Goal: Information Seeking & Learning: Find specific fact

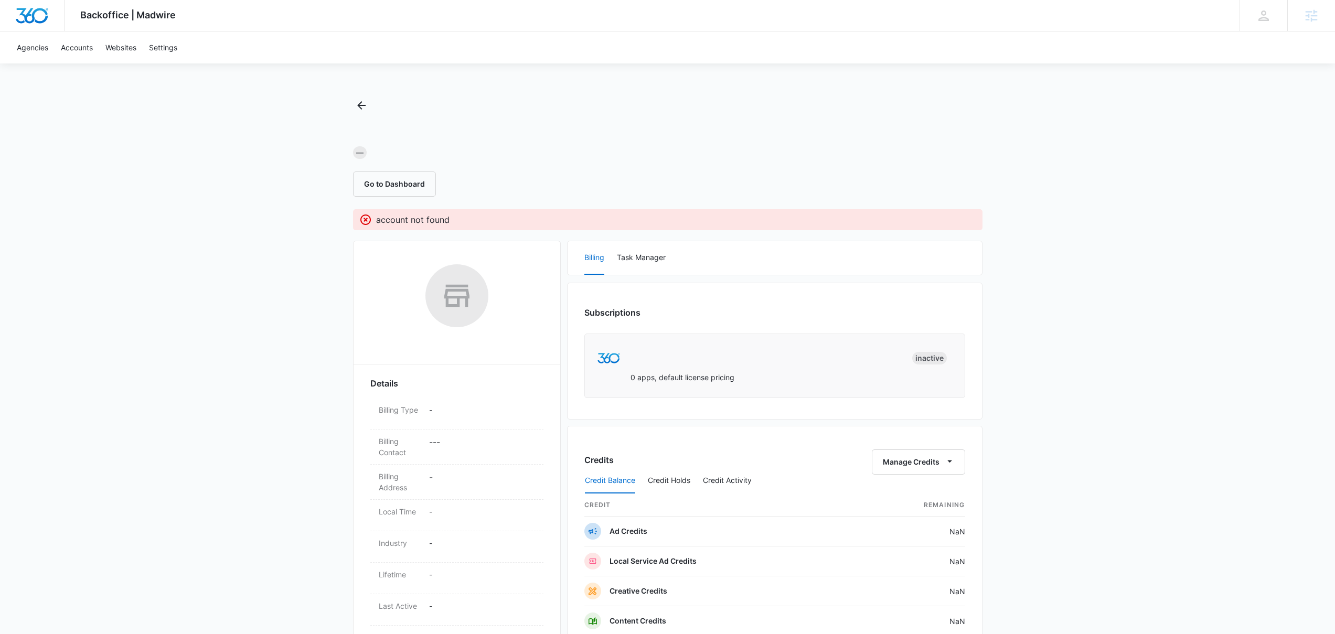
drag, startPoint x: 391, startPoint y: 78, endPoint x: 321, endPoint y: 30, distance: 84.5
click at [390, 75] on div "Backoffice | Madwire Apps Settings Josh Bacon josh.bacon@madwire.com My Profile…" at bounding box center [667, 464] width 1335 height 928
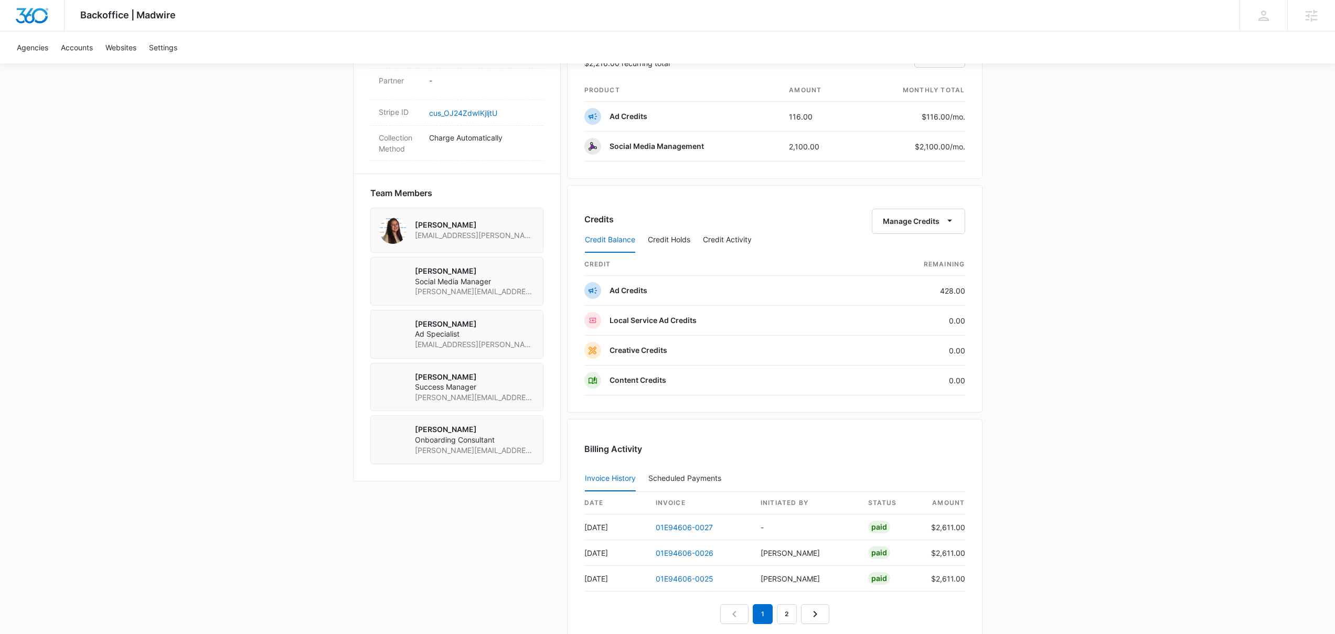
scroll to position [658, 0]
click at [684, 526] on link "01E94606-0027" at bounding box center [684, 524] width 57 height 9
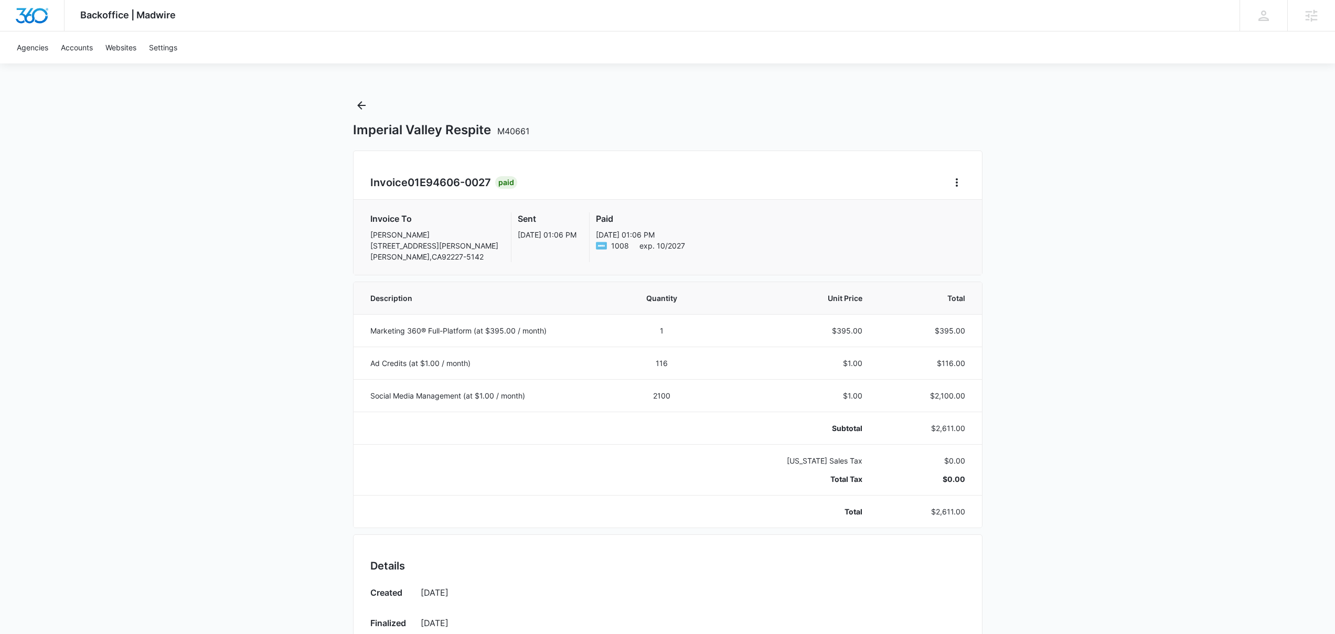
click at [637, 128] on div "Imperial Valley Respite M40661" at bounding box center [667, 130] width 629 height 16
click at [688, 73] on div "Backoffice | Madwire Apps Settings Josh Bacon josh.bacon@madwire.com My Profile…" at bounding box center [667, 505] width 1335 height 1011
click at [646, 92] on div "Backoffice | Madwire Apps Settings Josh Bacon josh.bacon@madwire.com My Profile…" at bounding box center [667, 505] width 1335 height 1011
drag, startPoint x: 498, startPoint y: 132, endPoint x: 531, endPoint y: 129, distance: 33.2
click at [531, 129] on div "Imperial Valley Respite M40661" at bounding box center [667, 130] width 629 height 16
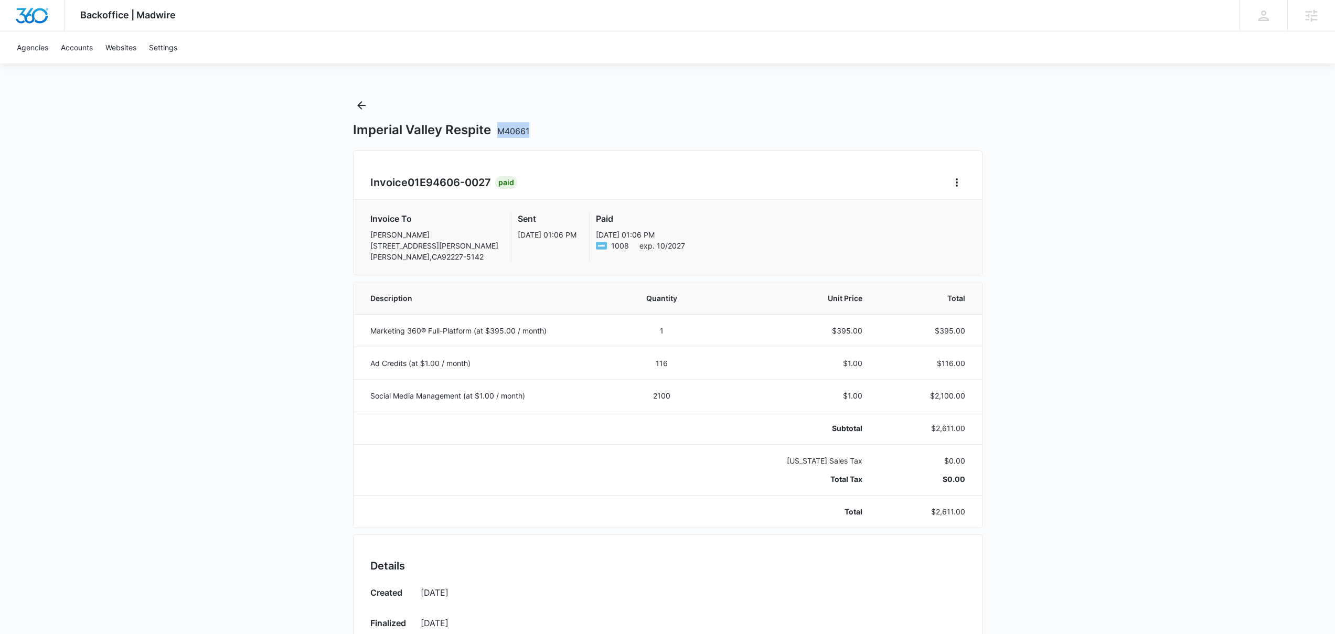
copy span "M40661"
drag, startPoint x: 353, startPoint y: 128, endPoint x: 491, endPoint y: 134, distance: 138.6
click at [491, 134] on h1 "Imperial Valley Respite M40661" at bounding box center [441, 130] width 176 height 16
copy h1 "Imperial Valley Respite"
click at [1037, 110] on div "Backoffice | Madwire Apps Settings Josh Bacon josh.bacon@madwire.com My Profile…" at bounding box center [667, 505] width 1335 height 1011
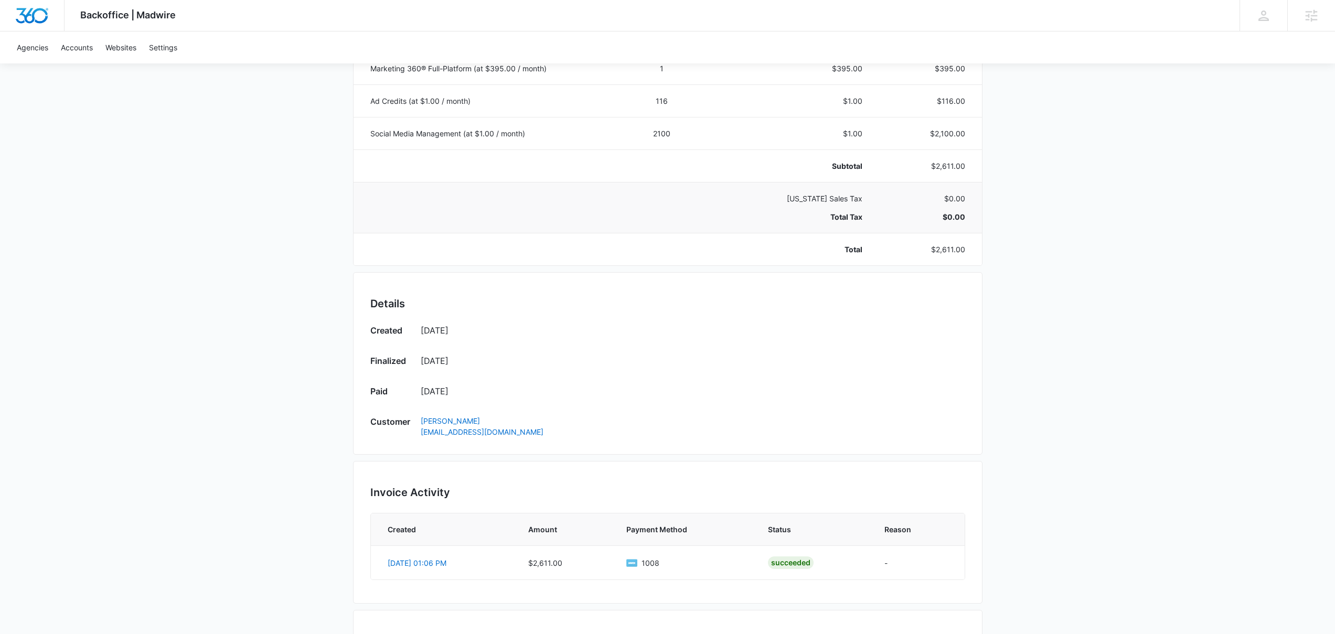
scroll to position [361, 0]
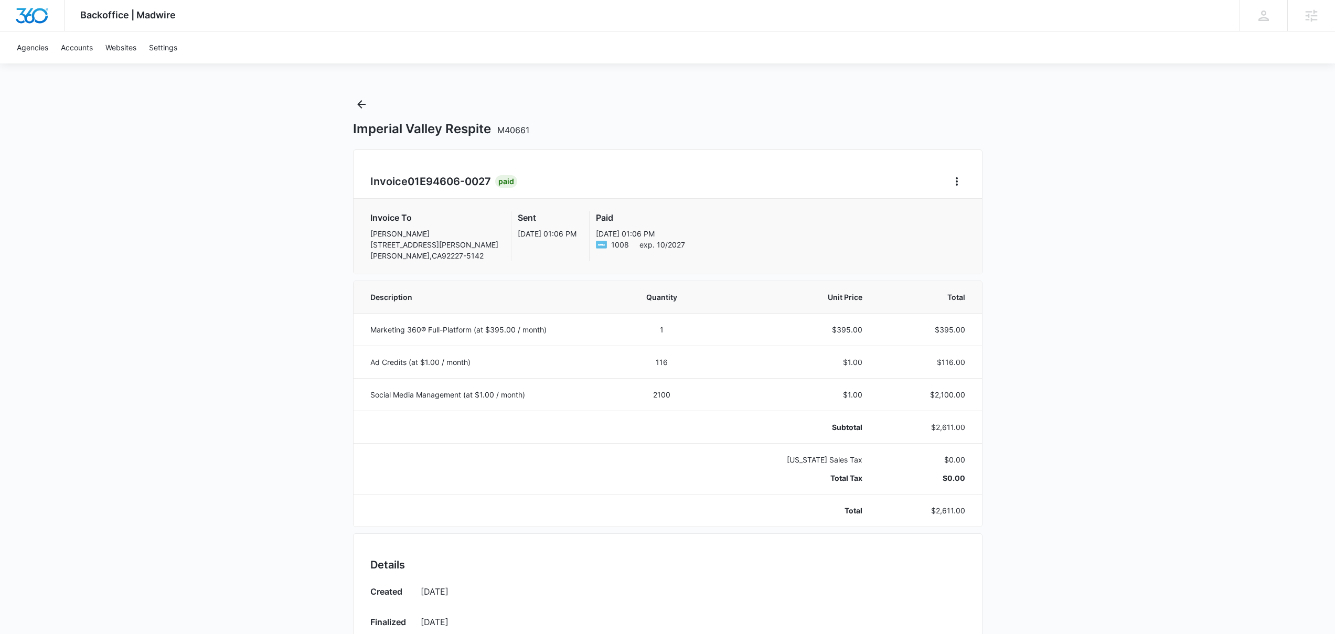
scroll to position [377, 0]
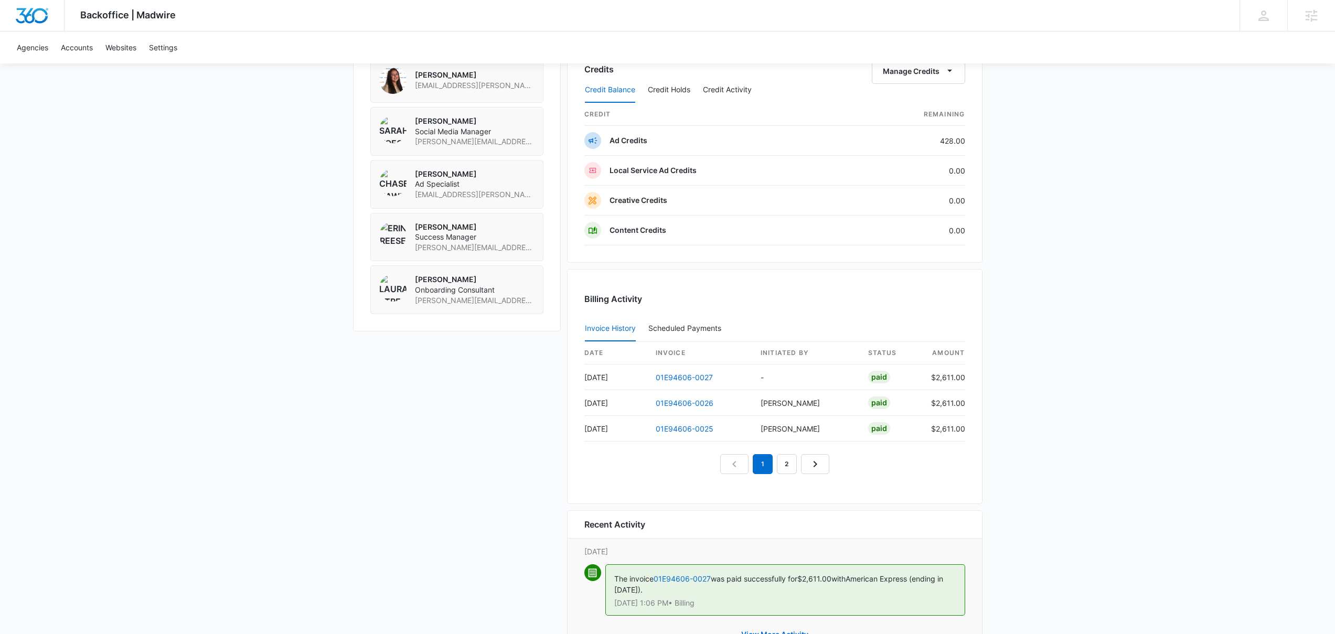
scroll to position [856, 0]
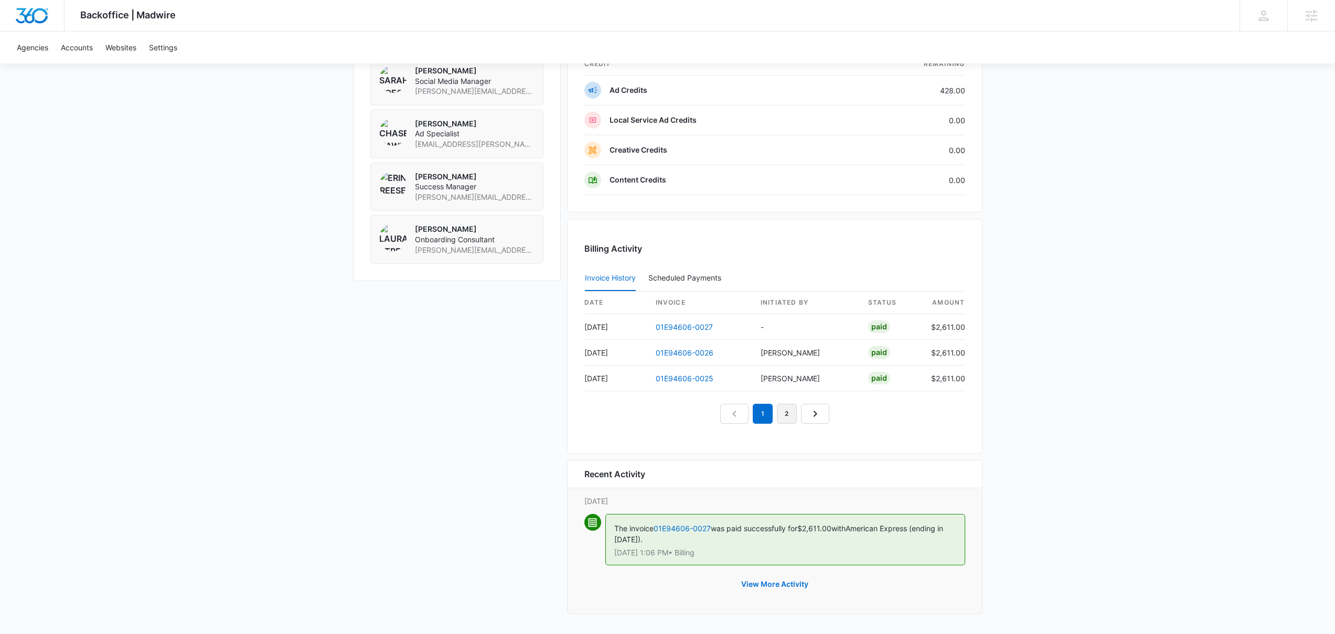
click at [781, 422] on link "2" at bounding box center [787, 414] width 20 height 20
click at [747, 413] on link "1" at bounding box center [750, 414] width 20 height 20
drag, startPoint x: 802, startPoint y: 414, endPoint x: 827, endPoint y: 419, distance: 25.7
click at [802, 414] on link "3" at bounding box center [799, 414] width 20 height 20
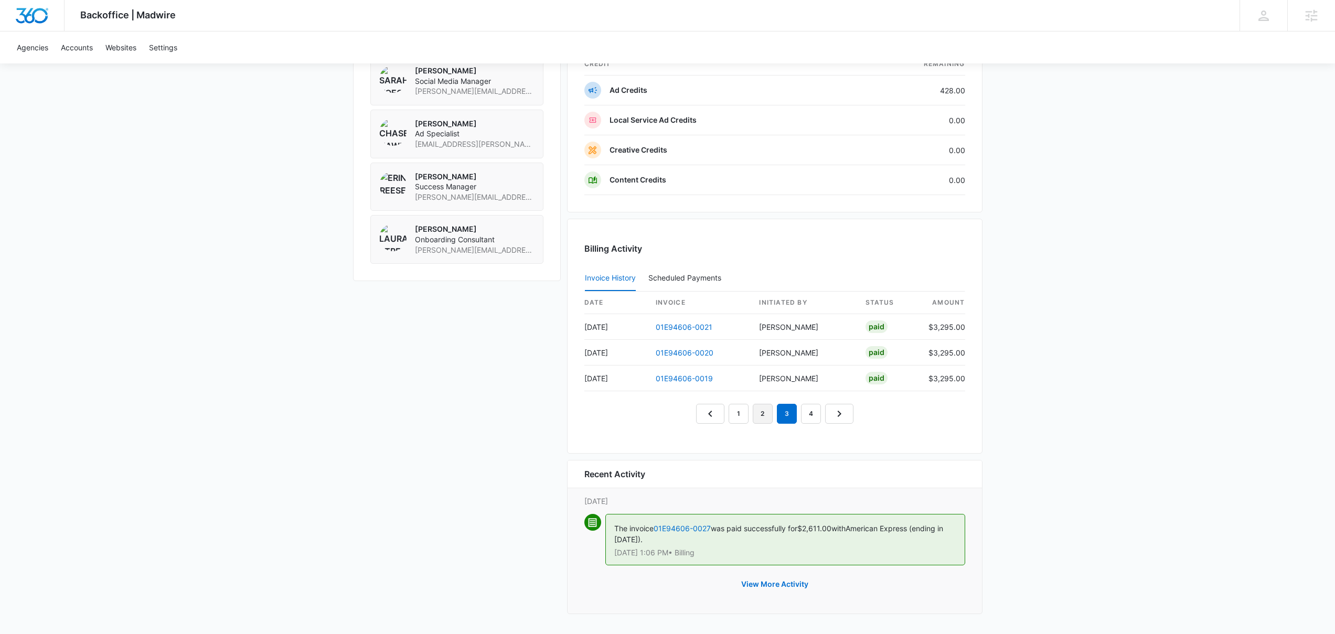
click at [760, 411] on link "2" at bounding box center [763, 414] width 20 height 20
click at [740, 416] on link "1" at bounding box center [738, 414] width 20 height 20
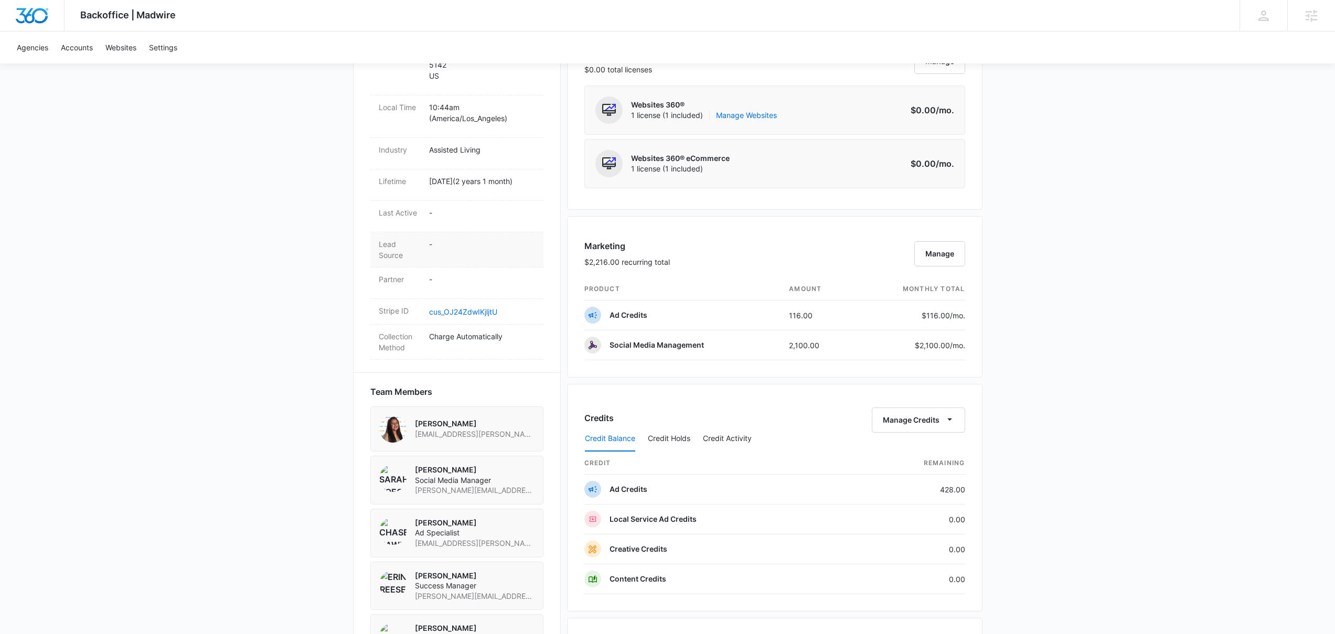
scroll to position [585, 0]
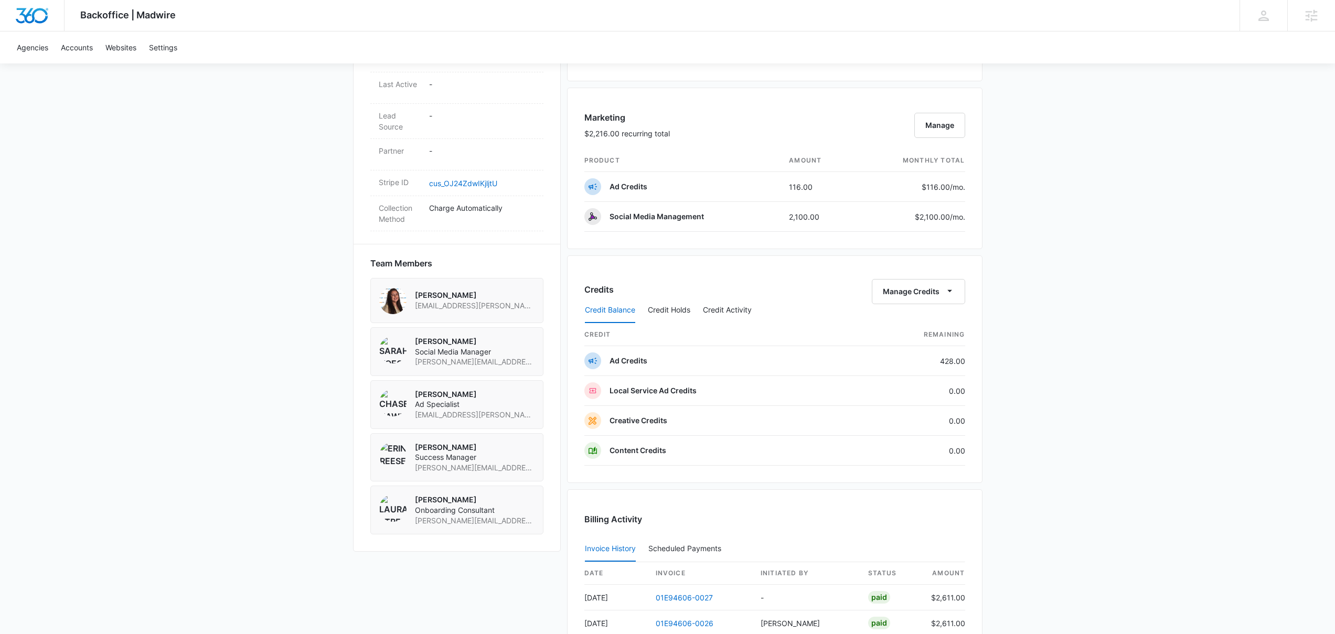
click at [245, 214] on div "Backoffice | Madwire Apps Settings Josh Bacon josh.bacon@madwire.com My Profile…" at bounding box center [667, 160] width 1335 height 1490
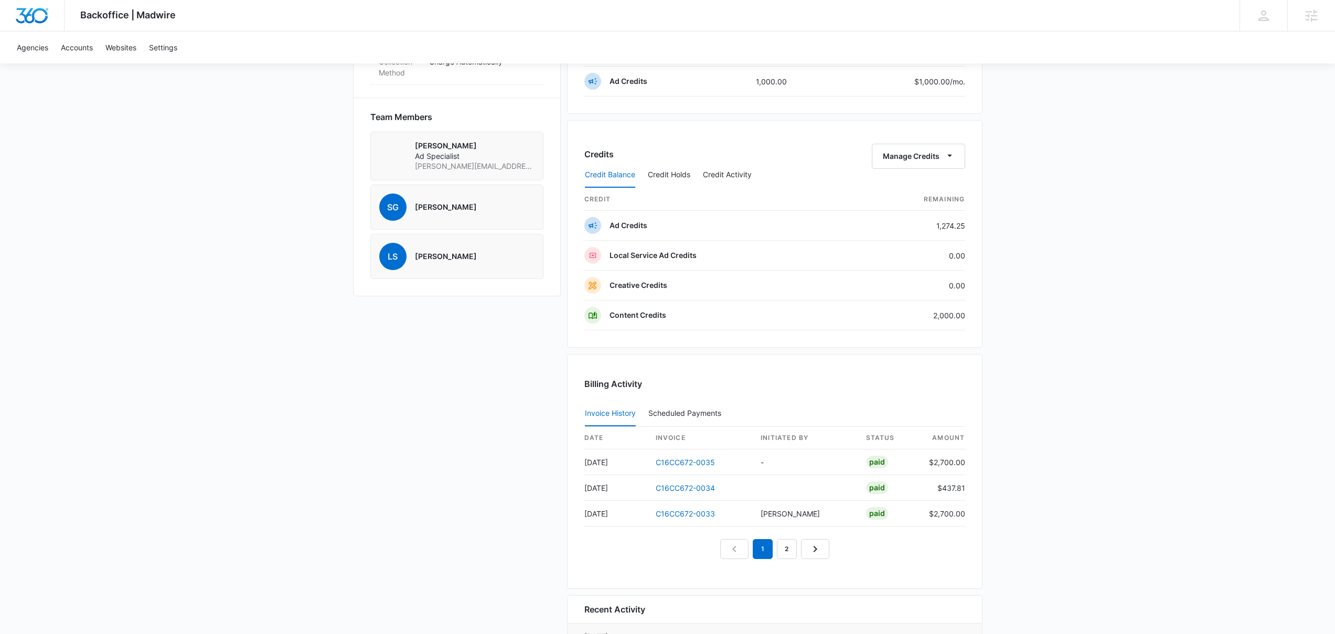
scroll to position [790, 0]
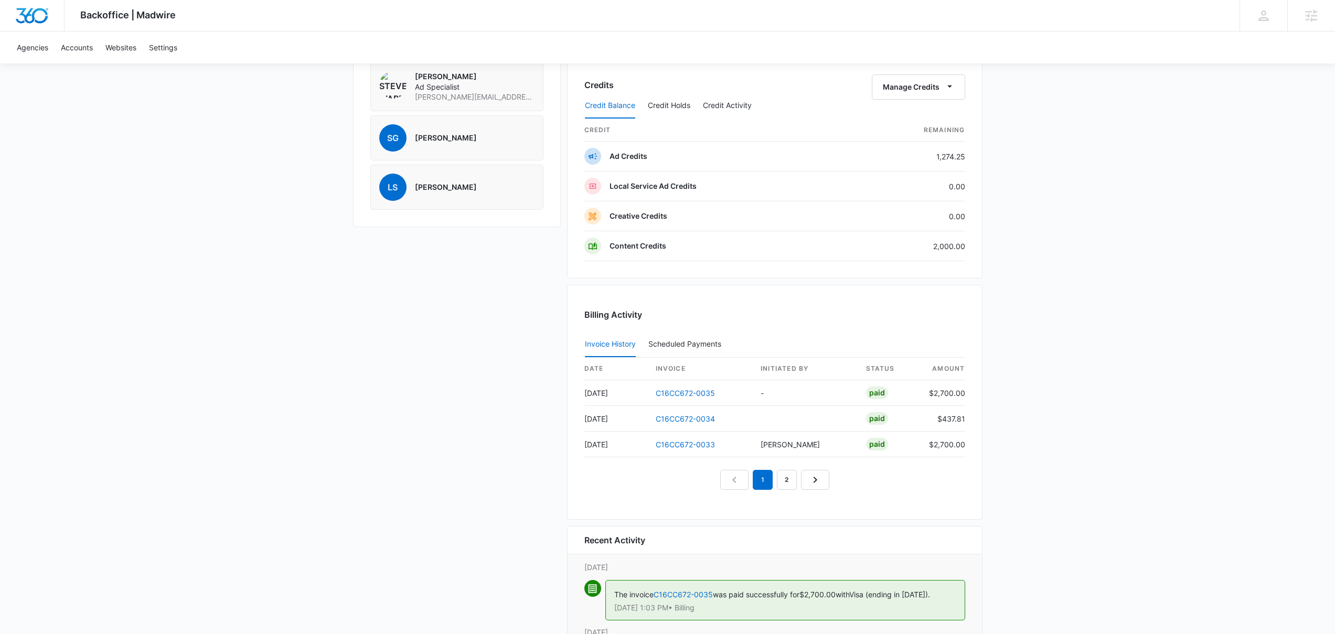
click at [1236, 160] on div "Backoffice | Madwire Apps Settings [PERSON_NAME] [PERSON_NAME][EMAIL_ADDRESS][P…" at bounding box center [667, 34] width 1335 height 1648
click at [302, 188] on div "Backoffice | Madwire Apps Settings Josh Bacon josh.bacon@madwire.com My Profile…" at bounding box center [667, 34] width 1335 height 1648
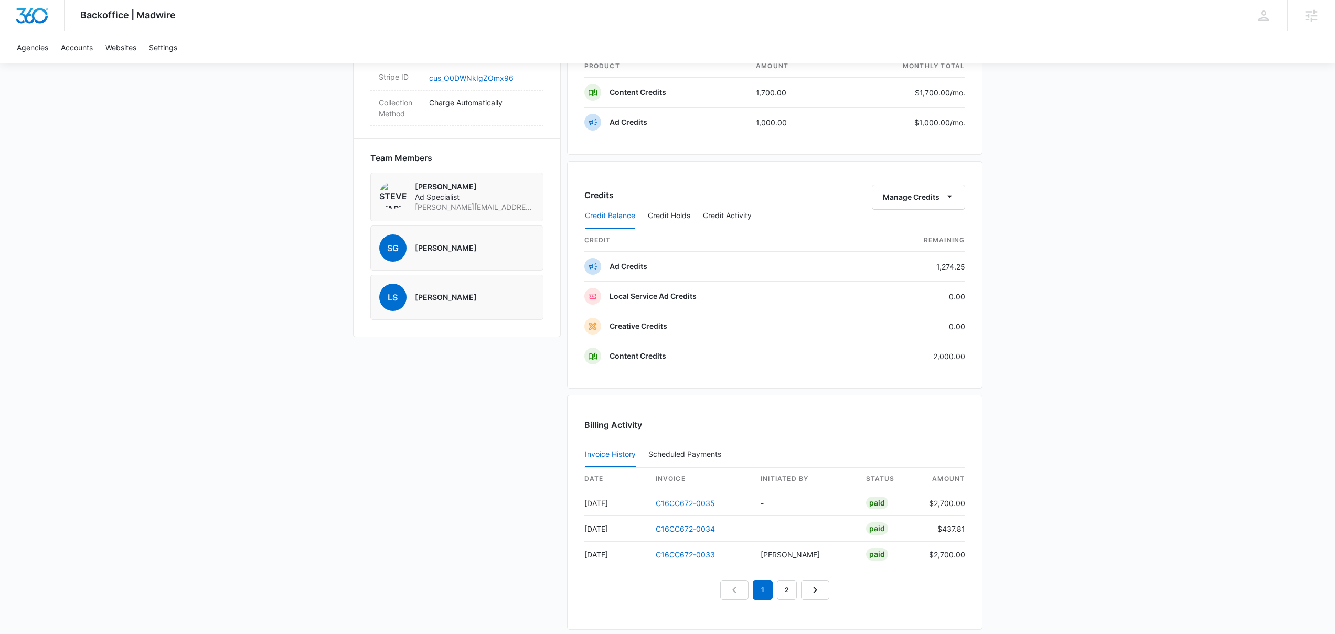
scroll to position [449, 0]
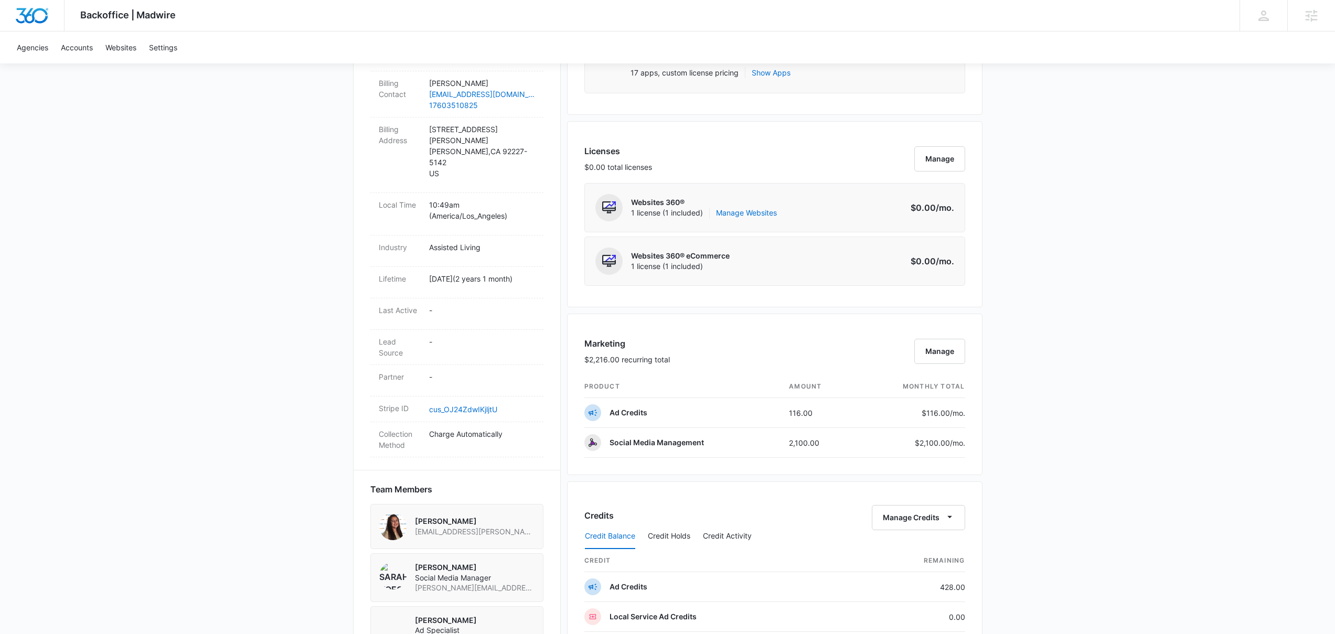
scroll to position [578, 0]
